Goal: Communication & Community: Ask a question

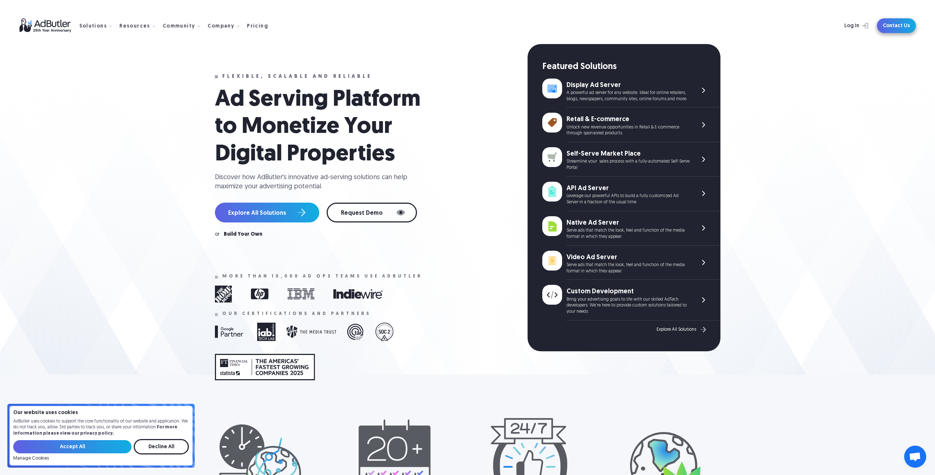
click at [895, 22] on link "Contact Us" at bounding box center [896, 25] width 39 height 15
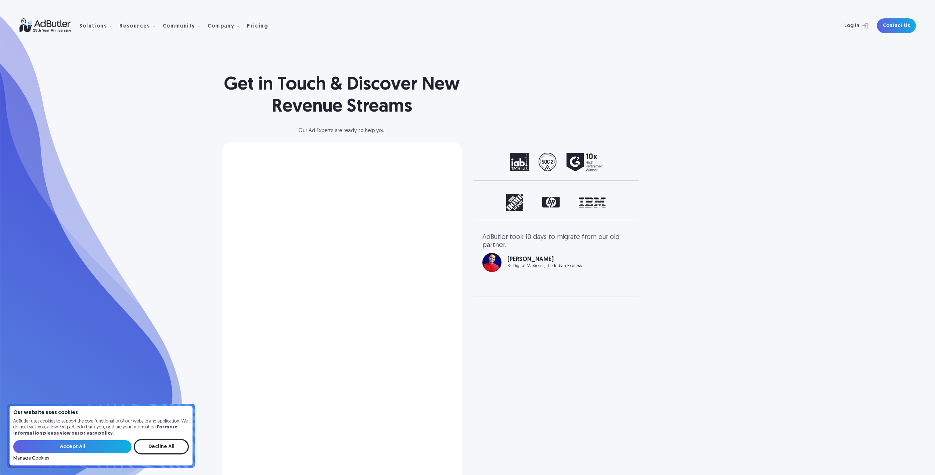
select select "[GEOGRAPHIC_DATA]"
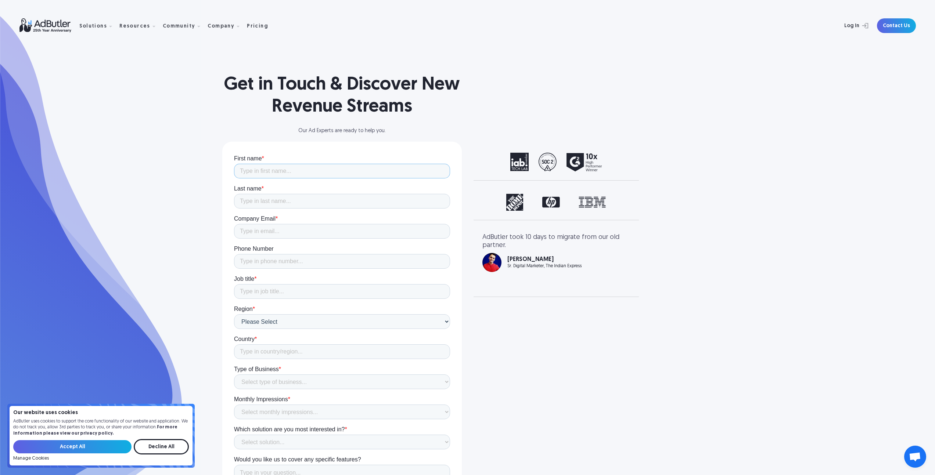
click at [300, 170] on input "First name *" at bounding box center [342, 171] width 216 height 15
type input "[PERSON_NAME]"
click at [314, 225] on input "Company Email *" at bounding box center [342, 231] width 216 height 15
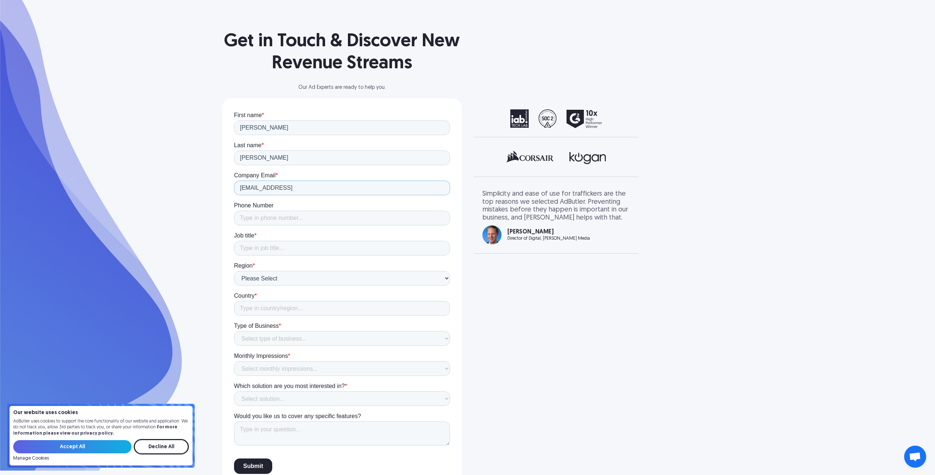
scroll to position [44, 0]
type input "[EMAIL_ADDRESS]"
click at [306, 249] on input "Job title *" at bounding box center [342, 248] width 216 height 15
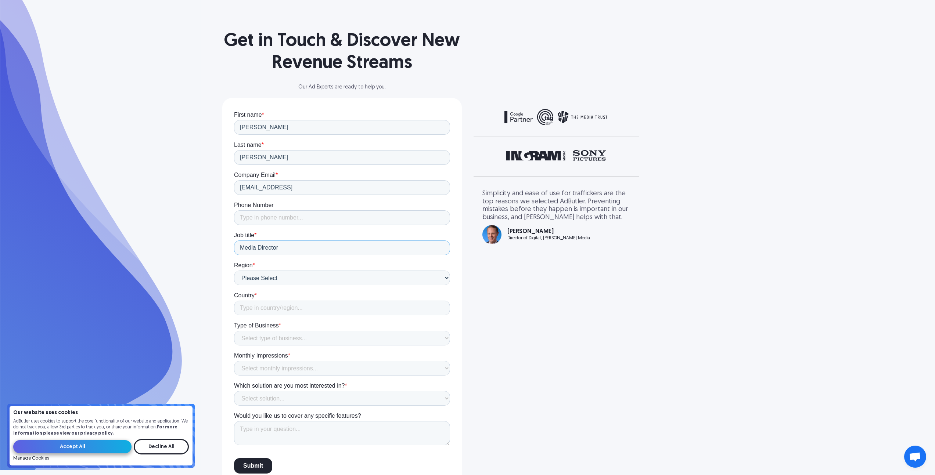
type input "Media Director"
click at [93, 452] on input "Accept All" at bounding box center [72, 446] width 118 height 13
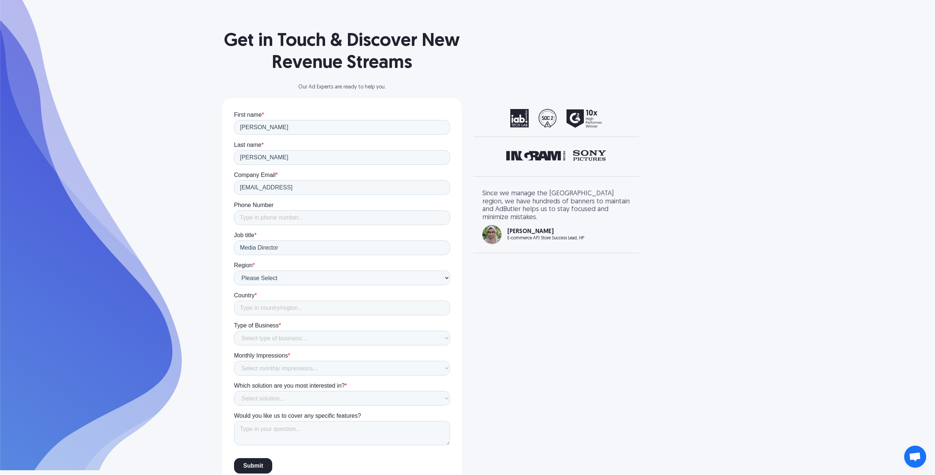
click at [187, 248] on section "Get in Touch & Discover New Revenue Streams Our Ad Experts are ready to help yo…" at bounding box center [467, 213] width 935 height 514
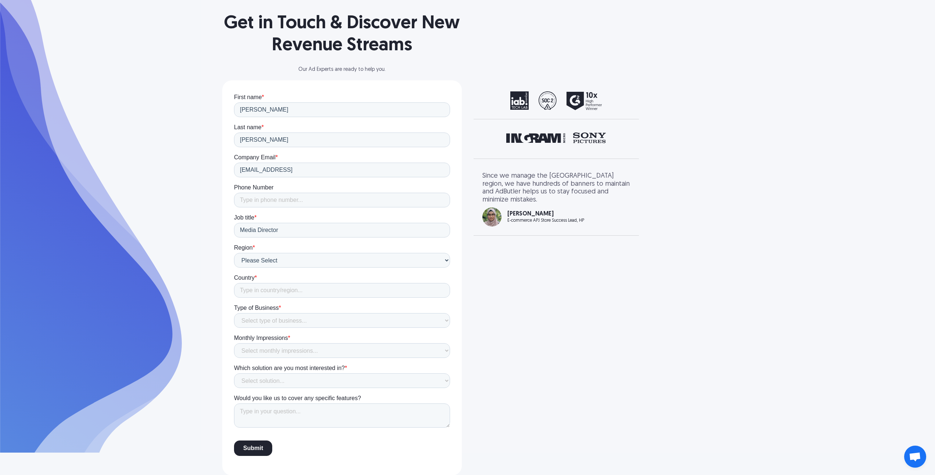
scroll to position [62, 0]
click at [277, 288] on input "Country *" at bounding box center [342, 290] width 216 height 15
type input "[GEOGRAPHIC_DATA]"
click at [597, 253] on div "Get in Touch & Discover New Revenue Streams Our Ad Experts are ready to help yo…" at bounding box center [467, 206] width 529 height 537
click at [302, 322] on select "Select type of business... Publisher Advertiser Brand Agency Network SSP DSP Ex…" at bounding box center [342, 320] width 216 height 15
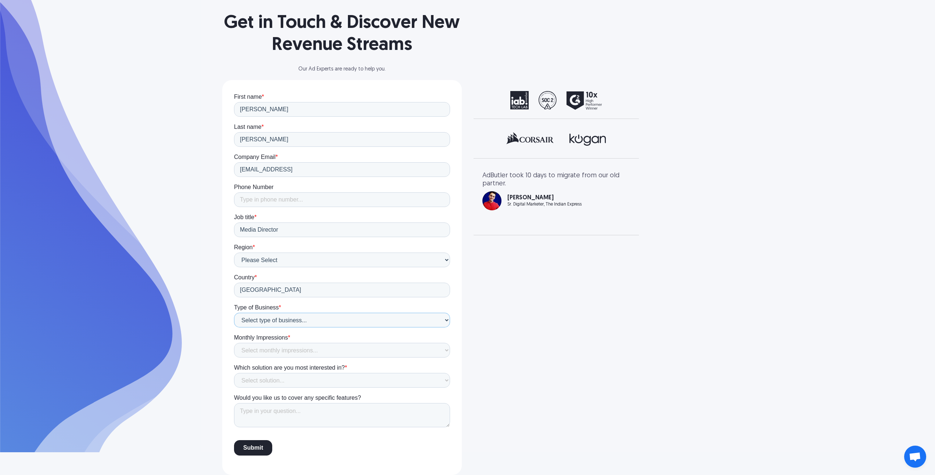
select select "Publisher"
click at [234, 313] on select "Select type of business... Publisher Advertiser Brand Agency Network SSP DSP Ex…" at bounding box center [342, 320] width 216 height 15
click at [571, 319] on div "Get in Touch & Discover New Revenue Streams Our Ad Experts are ready to help yo…" at bounding box center [467, 206] width 529 height 537
click at [308, 351] on select "Select monthly impressions... Less than 1 million 1 - 10 million 10 - 100 milli…" at bounding box center [342, 350] width 216 height 15
select select "100 million - 1 billion"
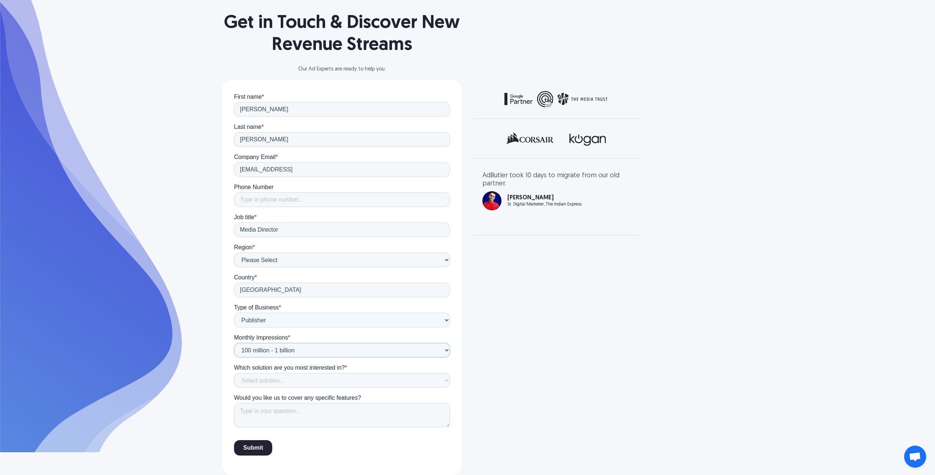
click at [234, 343] on select "Select monthly impressions... Less than 1 million 1 - 10 million 10 - 100 milli…" at bounding box center [342, 350] width 216 height 15
click at [558, 331] on div "Get in Touch & Discover New Revenue Streams Our Ad Experts are ready to help yo…" at bounding box center [467, 206] width 529 height 537
click at [344, 381] on select "Select solution... Display Ad Server Supply-Side Programmatic Video Ad Server M…" at bounding box center [342, 380] width 216 height 15
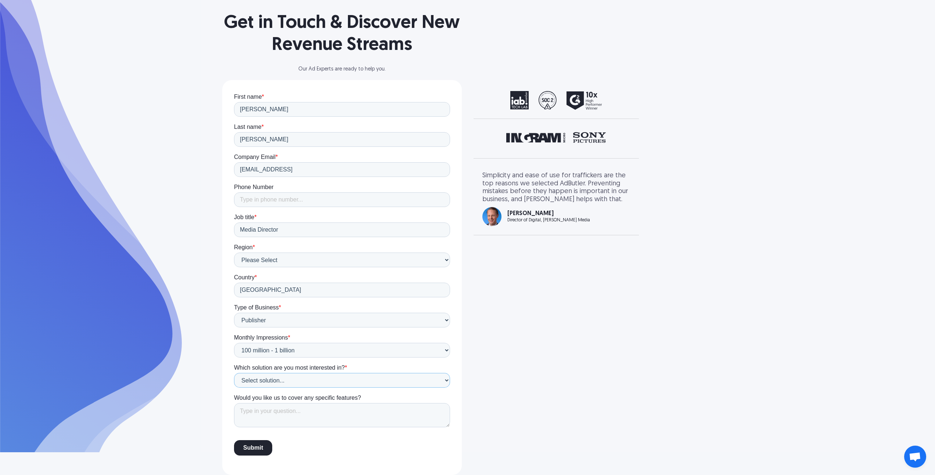
select select "Supply-Side Programmatic"
click at [234, 373] on select "Select solution... Display Ad Server Supply-Side Programmatic Video Ad Server M…" at bounding box center [342, 380] width 216 height 15
click at [552, 358] on div "Get in Touch & Discover New Revenue Streams Our Ad Experts are ready to help yo…" at bounding box center [467, 206] width 529 height 537
click at [338, 414] on textarea "Would you like us to cover any specific features?" at bounding box center [342, 415] width 216 height 24
paste textarea "Hello, I’m Gabe from AXES Media by AXES.ai. We own and operate a network of out…"
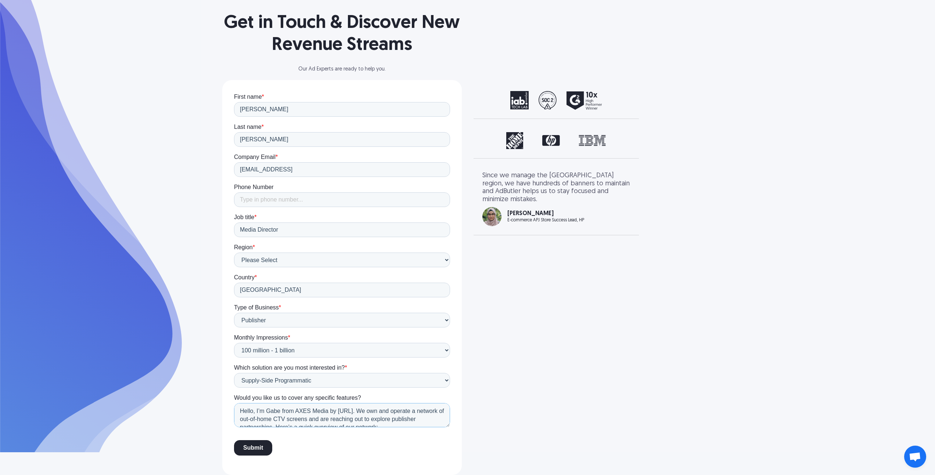
scroll to position [101, 0]
click at [447, 427] on div "Hello, I’m Gabe from AXES Media by AXES.ai. We own and operate a network of out…" at bounding box center [342, 415] width 216 height 24
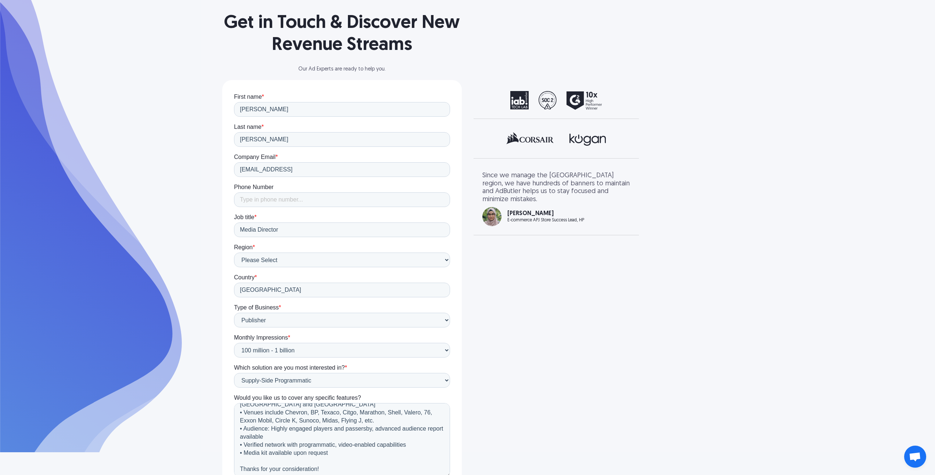
scroll to position [55, 0]
drag, startPoint x: 448, startPoint y: 425, endPoint x: 443, endPoint y: 470, distance: 45.4
click at [440, 475] on textarea "Hello, I’m Gabe from AXES Media by AXES.ai. We own and operate a network of out…" at bounding box center [342, 440] width 216 height 74
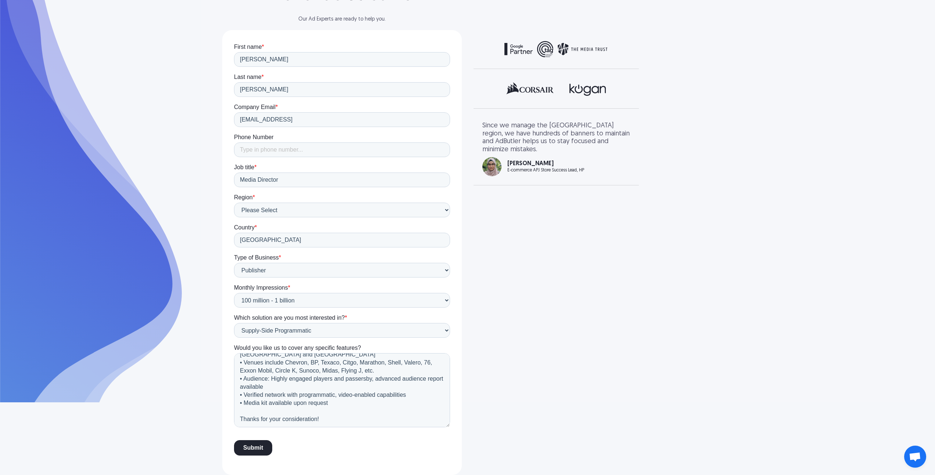
scroll to position [0, 0]
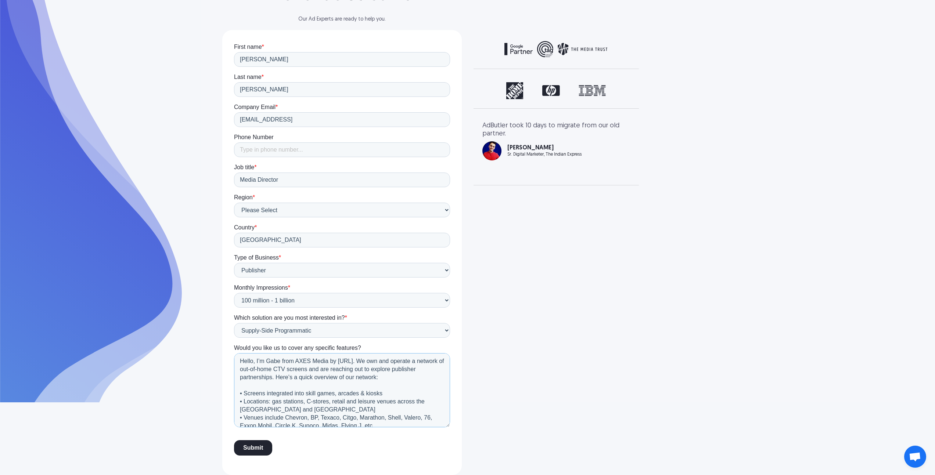
drag, startPoint x: 362, startPoint y: 360, endPoint x: 234, endPoint y: 361, distance: 128.9
click at [234, 361] on textarea "Hello, I’m Gabe from AXES Media by AXES.ai. We own and operate a network of out…" at bounding box center [342, 390] width 216 height 74
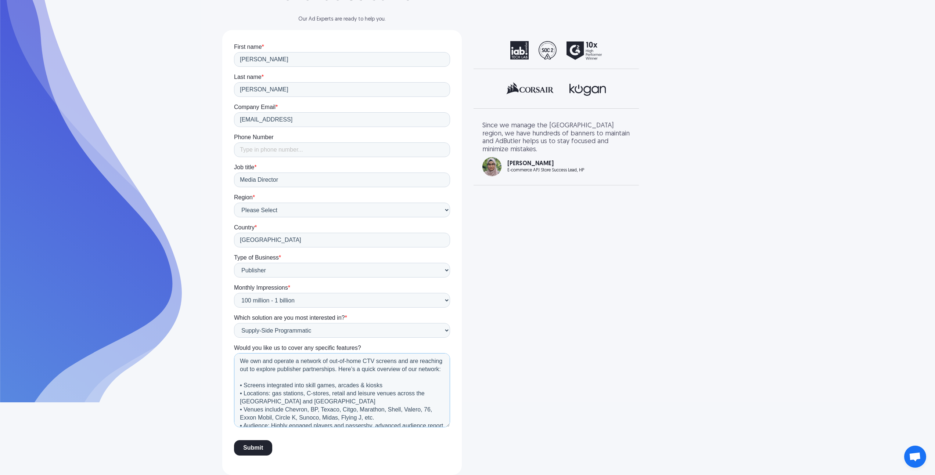
drag, startPoint x: 397, startPoint y: 360, endPoint x: 360, endPoint y: 367, distance: 37.7
click at [360, 367] on textarea "We own and operate a network of out-of-home CTV screens and are reaching out to…" at bounding box center [342, 390] width 216 height 74
type textarea "We own and operate a network of out-of-home CTV screens. Here’s a quick overvie…"
click at [543, 343] on div "Get in Touch & Discover New Revenue Streams Our Ad Experts are ready to help yo…" at bounding box center [467, 181] width 529 height 587
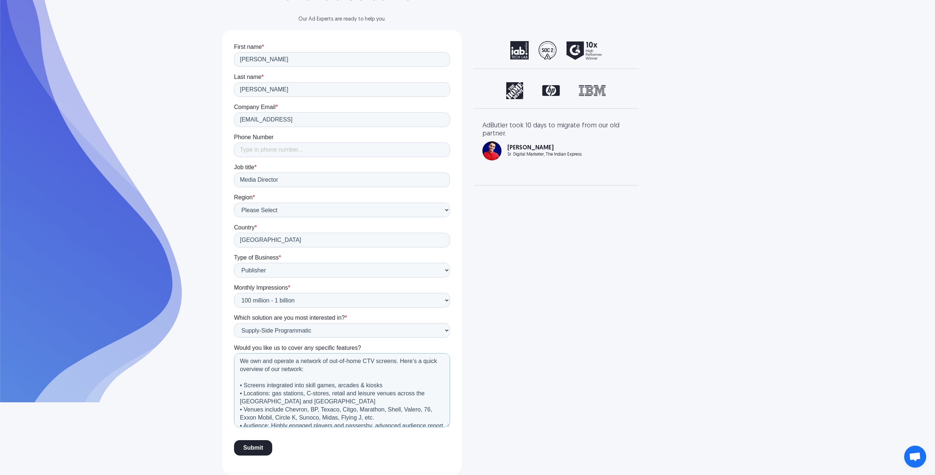
drag, startPoint x: 329, startPoint y: 422, endPoint x: 191, endPoint y: 337, distance: 162.2
click at [234, 337] on html "First name * Gabriel Last name * Castonguay Company Email * media@axes.ai Phone…" at bounding box center [342, 255] width 216 height 425
click at [553, 329] on div "Get in Touch & Discover New Revenue Streams Our Ad Experts are ready to help yo…" at bounding box center [467, 181] width 529 height 587
click at [256, 448] on input "Submit" at bounding box center [253, 447] width 38 height 15
